Goal: Transaction & Acquisition: Purchase product/service

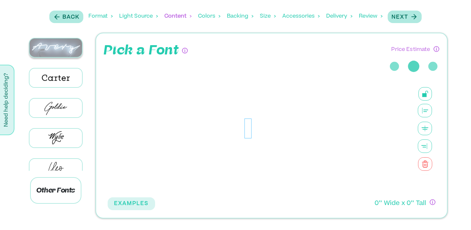
click at [51, 51] on img at bounding box center [55, 47] width 53 height 19
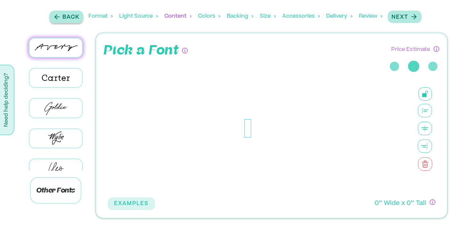
click at [58, 15] on icon "button" at bounding box center [57, 17] width 8 height 8
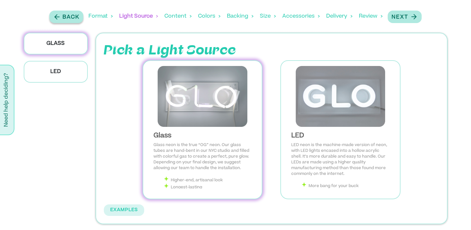
click at [58, 15] on icon "button" at bounding box center [57, 17] width 8 height 8
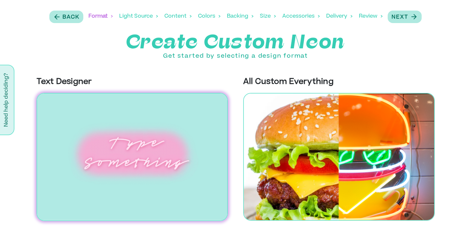
click at [166, 134] on img at bounding box center [132, 157] width 191 height 128
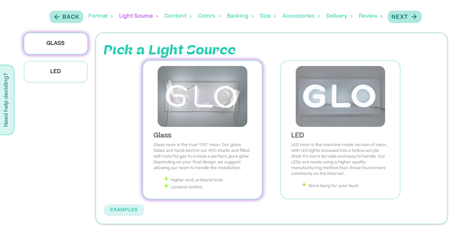
scroll to position [4, 0]
click at [228, 143] on p "Glass neon is the true “OG” neon. Our glass tubes are hand-bent in our NYC stud…" at bounding box center [202, 152] width 98 height 29
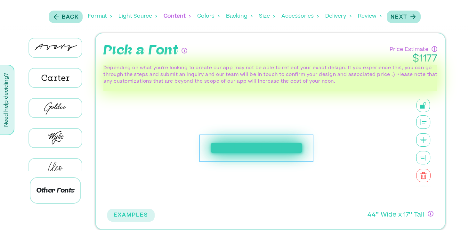
click at [209, 15] on div "Colors" at bounding box center [208, 16] width 22 height 20
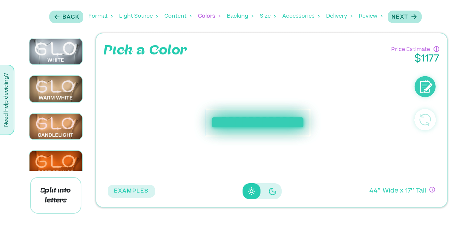
click at [247, 16] on div "Backing" at bounding box center [240, 16] width 27 height 20
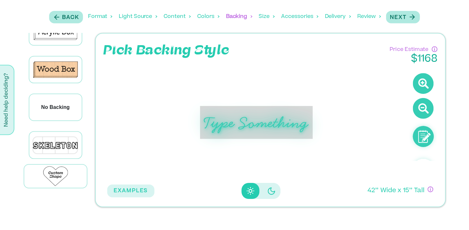
scroll to position [0, 0]
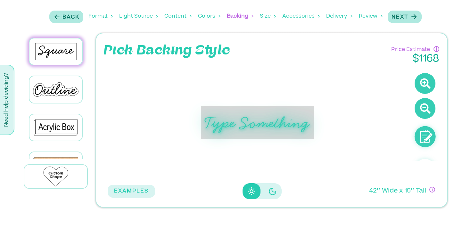
click at [265, 12] on div "Size" at bounding box center [268, 16] width 16 height 20
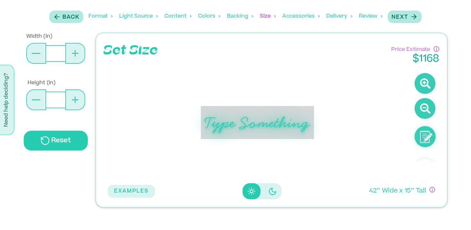
click at [295, 19] on div "Accessories" at bounding box center [300, 16] width 37 height 20
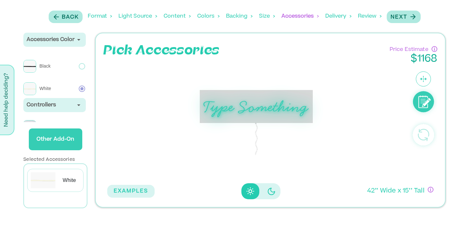
click at [301, 17] on div "Accessories" at bounding box center [299, 16] width 37 height 20
click at [337, 20] on div "Delivery" at bounding box center [338, 16] width 26 height 20
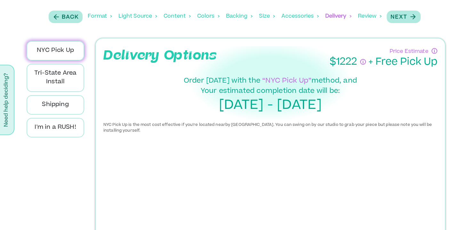
click at [369, 18] on div "Review" at bounding box center [370, 16] width 24 height 20
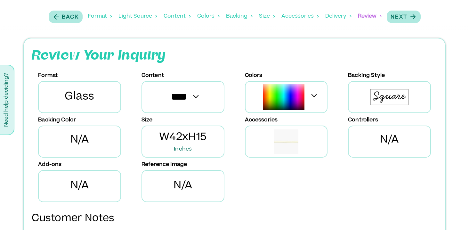
click at [136, 18] on div "Light Source" at bounding box center [137, 16] width 39 height 20
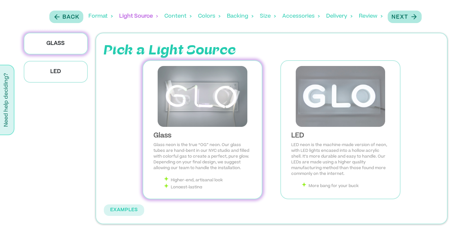
click at [97, 20] on div "Format" at bounding box center [100, 16] width 24 height 20
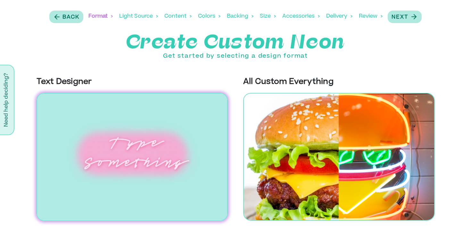
click at [127, 11] on div "Light Source" at bounding box center [138, 16] width 39 height 20
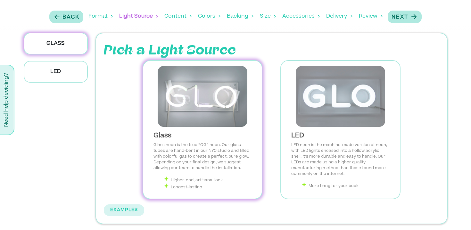
click at [219, 113] on img at bounding box center [202, 96] width 109 height 61
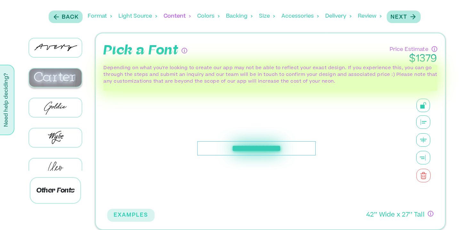
click at [58, 79] on img at bounding box center [55, 78] width 53 height 18
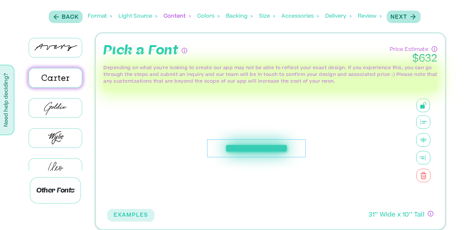
click at [58, 57] on div at bounding box center [56, 48] width 72 height 30
click at [58, 49] on img at bounding box center [55, 47] width 53 height 18
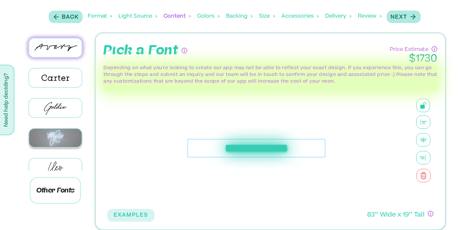
click at [56, 134] on img at bounding box center [55, 138] width 53 height 18
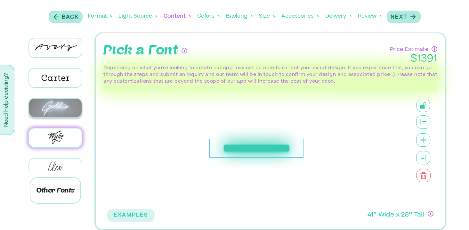
click at [59, 108] on img at bounding box center [55, 108] width 53 height 18
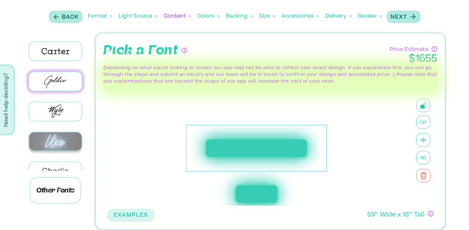
scroll to position [28, 0]
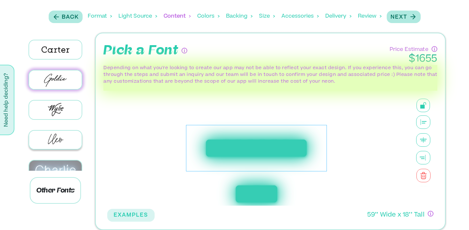
click at [57, 160] on img at bounding box center [55, 169] width 53 height 18
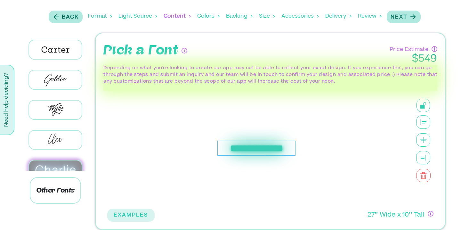
scroll to position [113, 0]
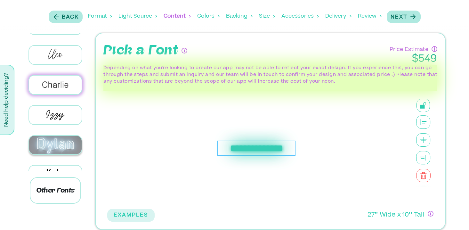
click at [65, 145] on img at bounding box center [55, 145] width 53 height 18
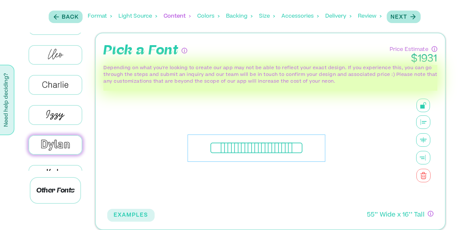
scroll to position [5, 0]
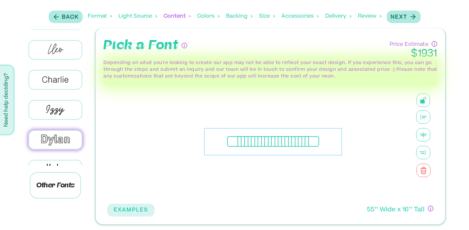
drag, startPoint x: 237, startPoint y: 143, endPoint x: 254, endPoint y: 141, distance: 17.1
click at [254, 141] on div "**********" at bounding box center [273, 141] width 138 height 27
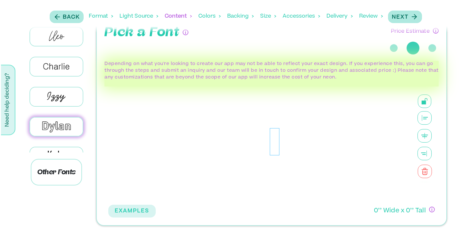
scroll to position [19, 0]
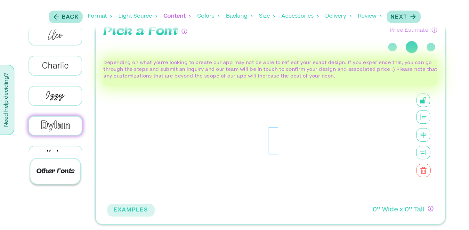
click at [61, 177] on p "Other Fonts" at bounding box center [55, 171] width 51 height 27
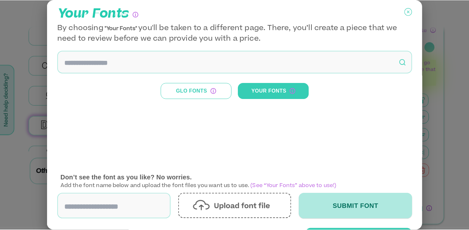
scroll to position [31, 0]
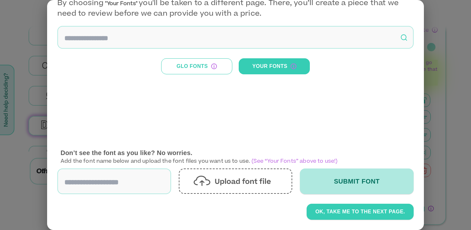
click at [440, 131] on div at bounding box center [235, 115] width 471 height 230
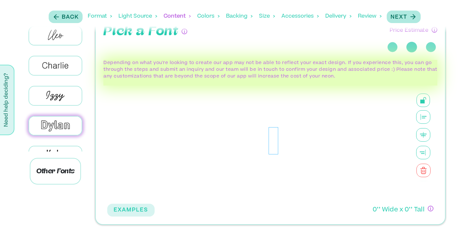
scroll to position [0, 0]
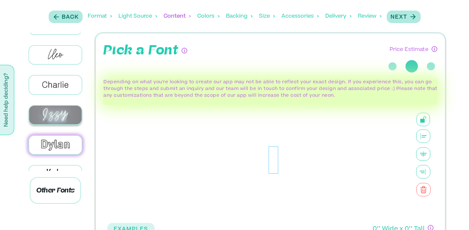
click at [70, 113] on img at bounding box center [55, 115] width 53 height 18
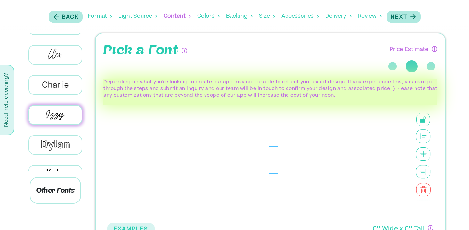
click at [270, 157] on div at bounding box center [274, 159] width 10 height 27
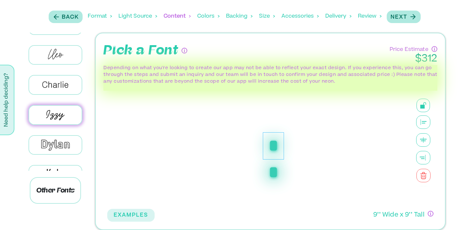
scroll to position [5, 0]
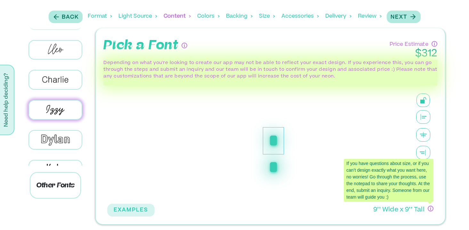
click at [429, 211] on icon "If you have questions about size, or if you can’t design exactly what you want …" at bounding box center [430, 208] width 5 height 5
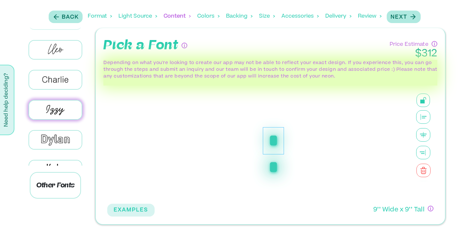
click at [445, 147] on div "Pick a Font Price Estimate $ 312 Depending on what you're looking to create our…" at bounding box center [270, 126] width 358 height 197
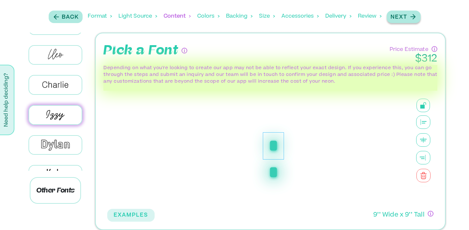
click at [401, 19] on p "Next" at bounding box center [399, 17] width 17 height 8
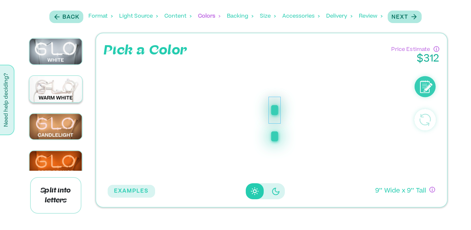
click at [78, 96] on img at bounding box center [55, 89] width 53 height 26
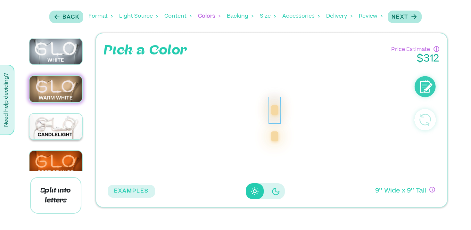
click at [71, 121] on img at bounding box center [55, 127] width 53 height 26
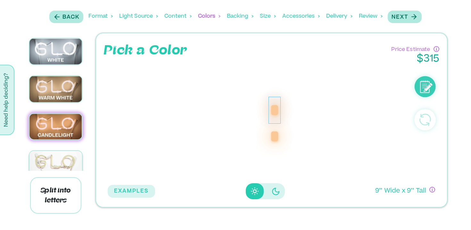
click at [71, 151] on img at bounding box center [55, 164] width 53 height 26
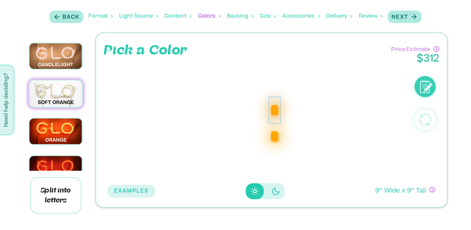
scroll to position [96, 0]
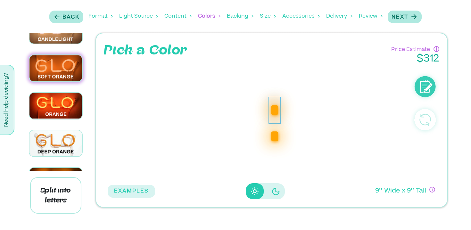
click at [71, 151] on img at bounding box center [55, 143] width 53 height 26
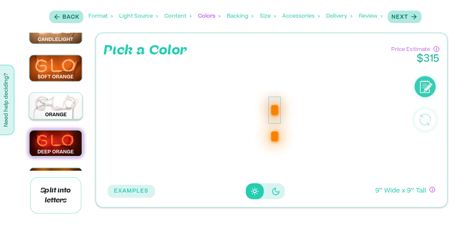
click at [59, 96] on img at bounding box center [55, 106] width 53 height 26
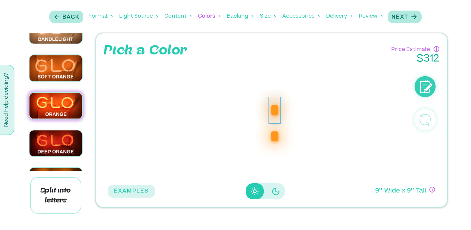
click at [268, 187] on button "Disabled elevation buttons" at bounding box center [276, 191] width 18 height 16
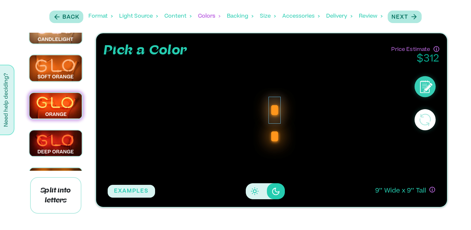
click at [252, 189] on icon "Disabled elevation buttons" at bounding box center [252, 188] width 1 height 1
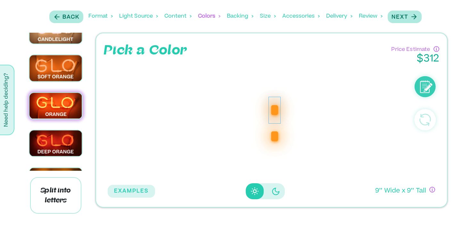
click at [280, 189] on button "Disabled elevation buttons" at bounding box center [276, 191] width 18 height 16
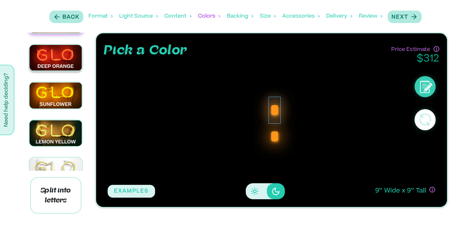
scroll to position [220, 0]
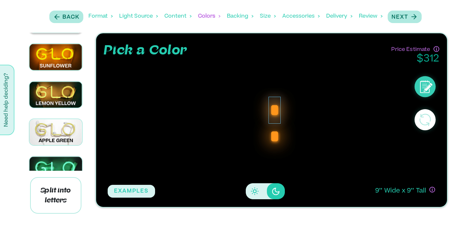
click at [48, 129] on img at bounding box center [55, 132] width 53 height 26
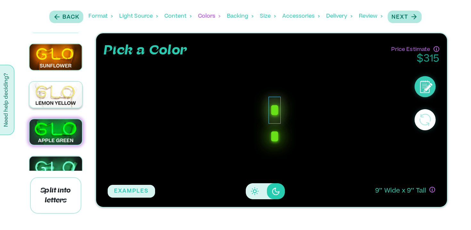
click at [59, 84] on img at bounding box center [55, 95] width 53 height 26
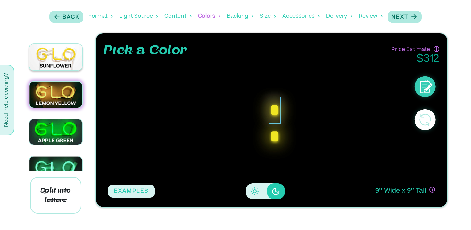
click at [52, 57] on img at bounding box center [55, 57] width 53 height 26
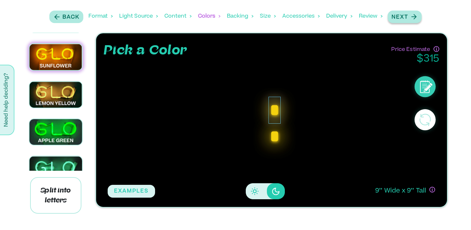
click at [409, 16] on div "Next" at bounding box center [404, 16] width 26 height 9
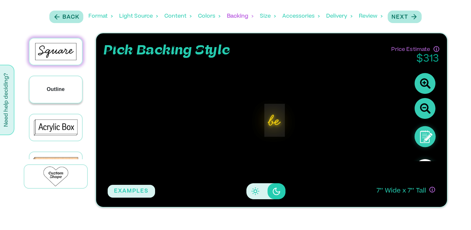
click at [45, 93] on div "Outline" at bounding box center [55, 89] width 53 height 26
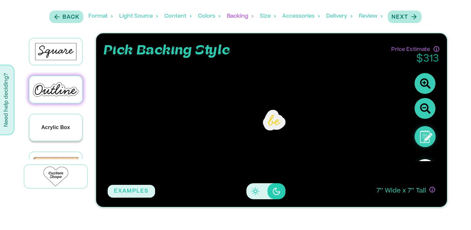
click at [57, 120] on div "Acrylic Box" at bounding box center [55, 127] width 53 height 26
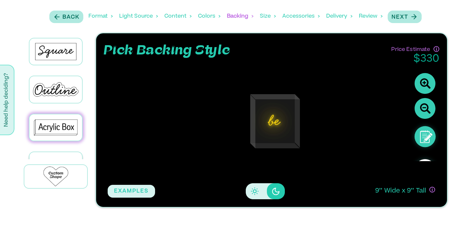
click at [65, 153] on div "Wood Box" at bounding box center [55, 165] width 53 height 26
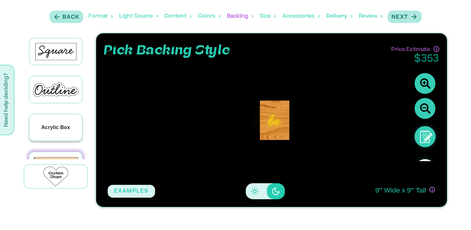
click at [63, 126] on p "Acrylic Box" at bounding box center [55, 128] width 29 height 8
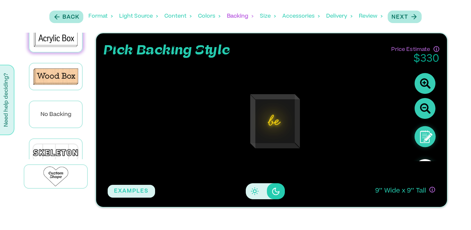
scroll to position [96, 0]
